Goal: Check status: Check status

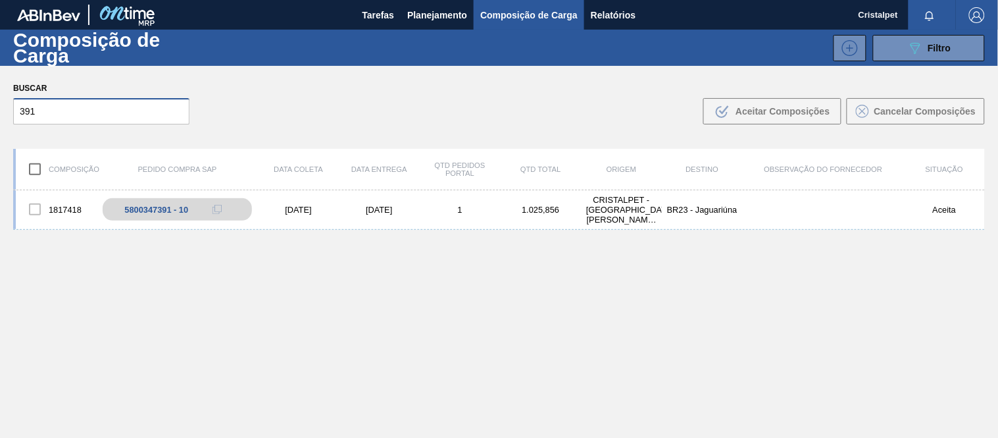
drag, startPoint x: 0, startPoint y: 0, endPoint x: 0, endPoint y: 116, distance: 116.5
click at [0, 116] on div "Buscar 391 .b{fill:var(--color-action-default)} Aceitar Composições Cancelar Co…" at bounding box center [499, 102] width 998 height 72
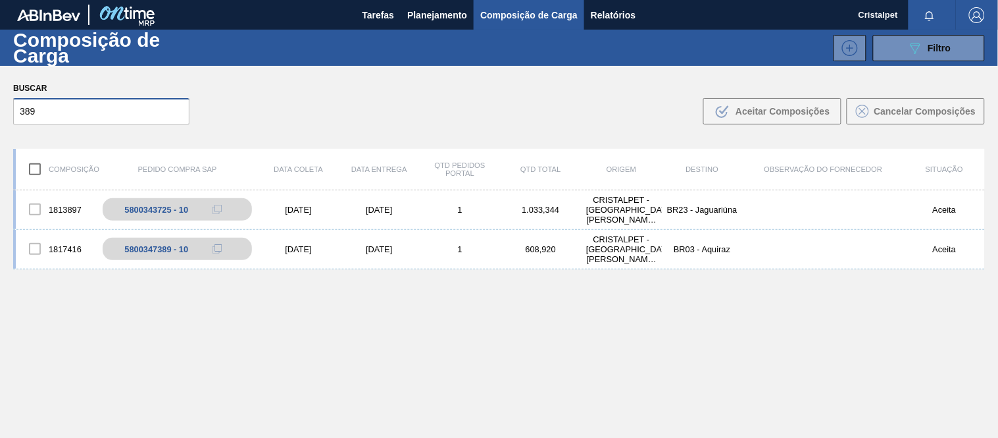
type input "389"
click at [110, 268] on div "1813897 5800343725 - 10 [DATE] [DATE] 1 1.033,344 CRISTALPET - [GEOGRAPHIC_DATA…" at bounding box center [499, 344] width 972 height 309
click at [56, 109] on input "389" at bounding box center [101, 111] width 176 height 26
click at [350, 251] on div "[DATE]" at bounding box center [379, 249] width 81 height 10
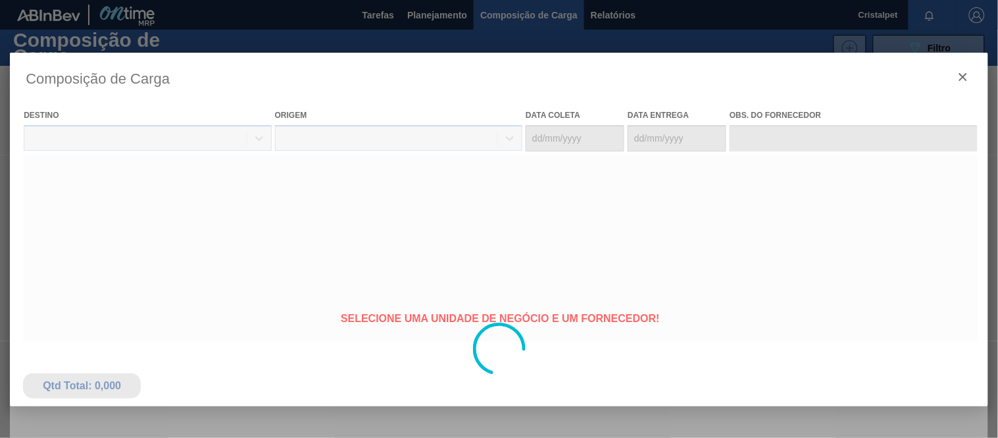
type coleta "[DATE]"
type entrega "[DATE]"
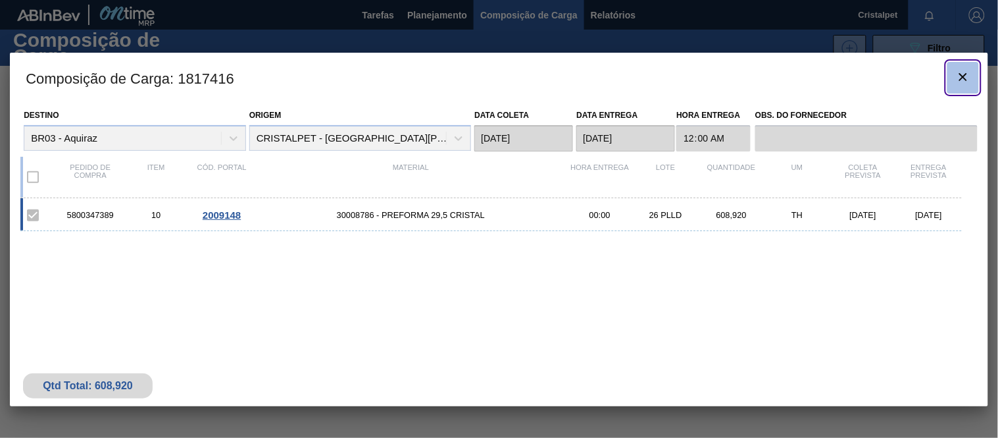
click at [959, 79] on icon "botão de ícone" at bounding box center [963, 77] width 16 height 16
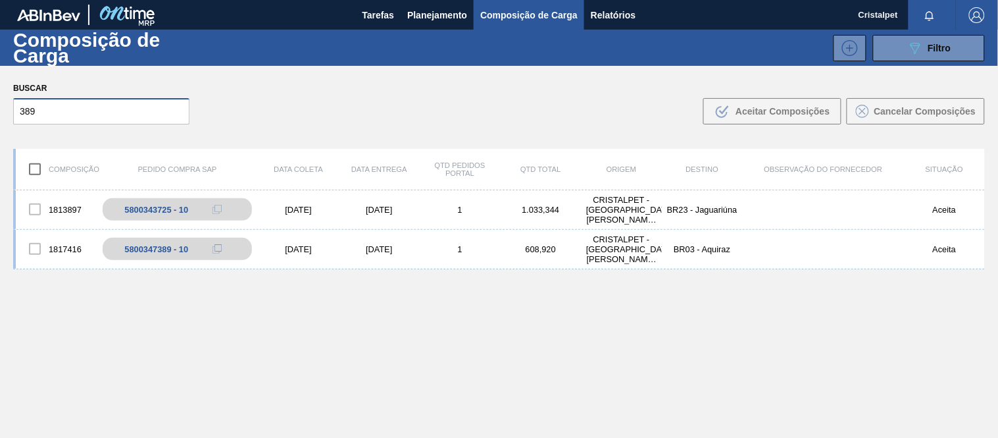
drag, startPoint x: 34, startPoint y: 111, endPoint x: 0, endPoint y: 132, distance: 40.2
click at [0, 127] on div "Buscar 389 .b{fill:var(--color-action-default)} Aceitar Composições Cancelar Co…" at bounding box center [499, 102] width 998 height 72
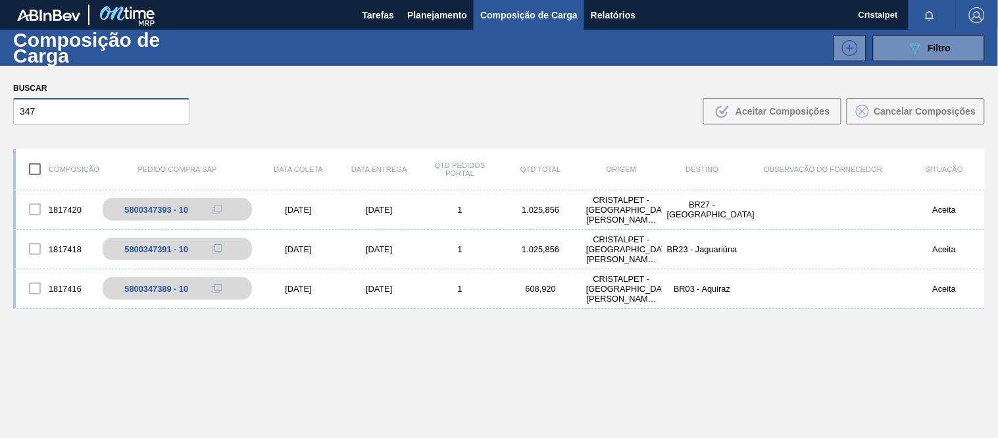
click at [134, 115] on input "347" at bounding box center [101, 111] width 176 height 26
drag, startPoint x: 63, startPoint y: 109, endPoint x: 1, endPoint y: 130, distance: 64.7
click at [1, 130] on div "Buscar 347 .b{fill:var(--color-action-default)} Aceitar Composições Cancelar Co…" at bounding box center [499, 102] width 998 height 72
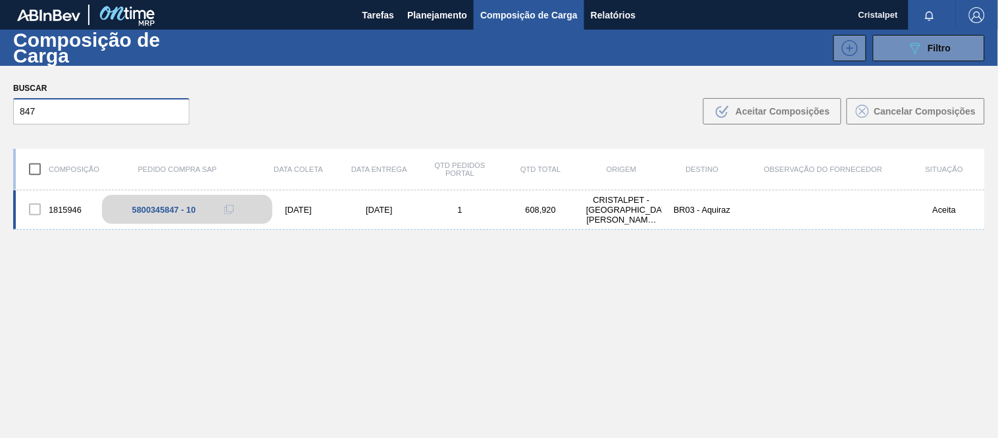
type input "847"
drag, startPoint x: 164, startPoint y: 212, endPoint x: 148, endPoint y: 253, distance: 44.6
click at [163, 212] on div "5800345847 - 10" at bounding box center [156, 210] width 64 height 10
click at [200, 214] on div "5800345847 - 10" at bounding box center [187, 209] width 171 height 29
click at [313, 207] on div "[DATE]" at bounding box center [298, 210] width 81 height 10
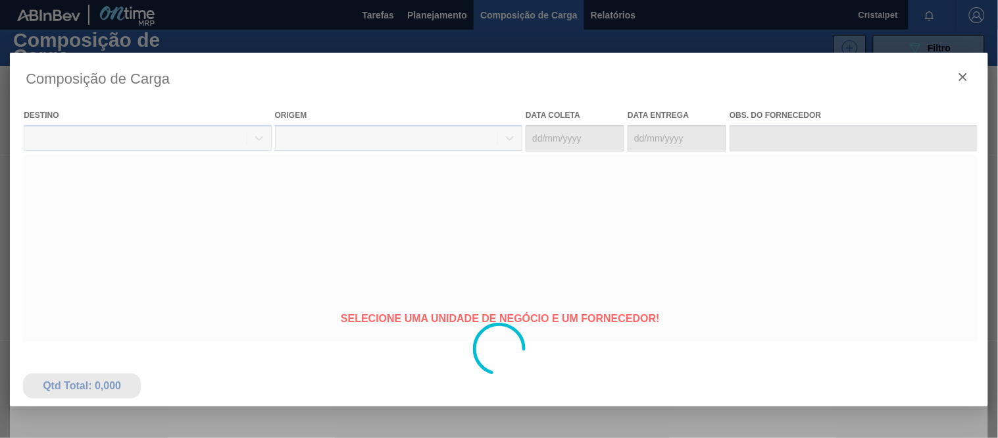
type coleta "[DATE]"
type entrega "[DATE]"
